Goal: Go to known website: Access a specific website the user already knows

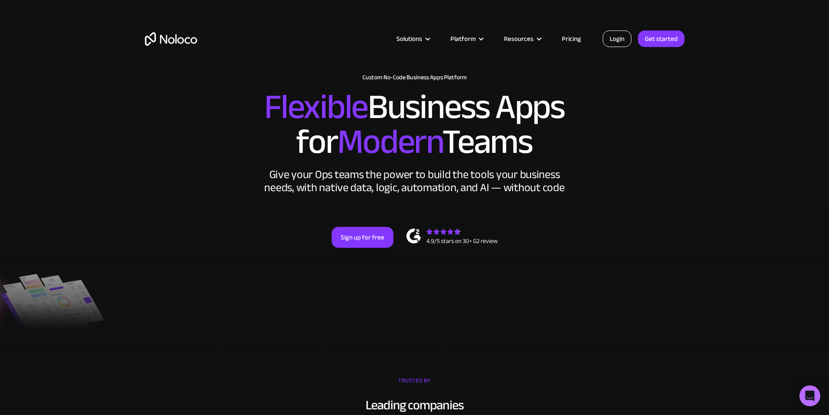
click at [624, 38] on link "Login" at bounding box center [617, 38] width 29 height 17
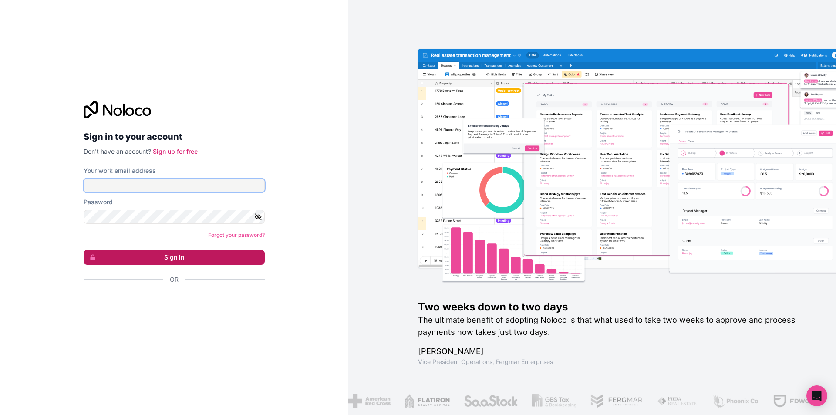
type input "jason@wildandwonderfuldesign.com"
click at [203, 259] on button "Sign in" at bounding box center [174, 257] width 181 height 15
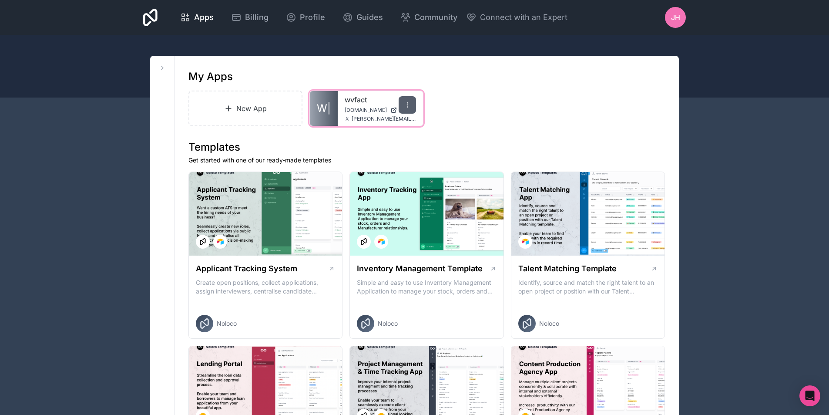
click at [405, 109] on div at bounding box center [407, 104] width 17 height 17
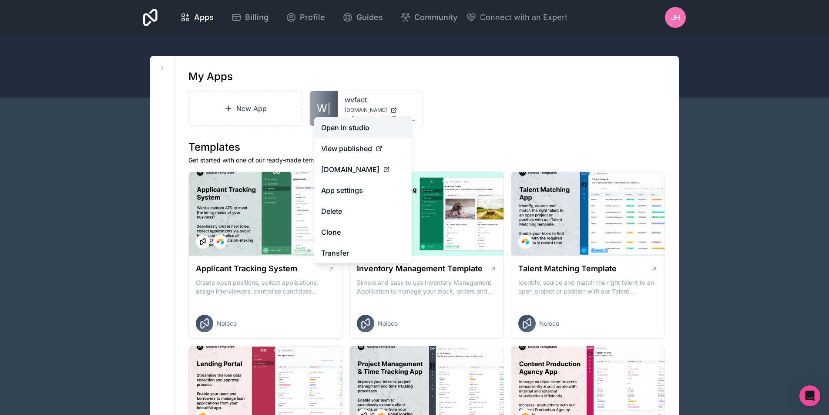
click at [384, 128] on link "Open in studio" at bounding box center [363, 127] width 98 height 21
